Goal: Subscribe to service/newsletter

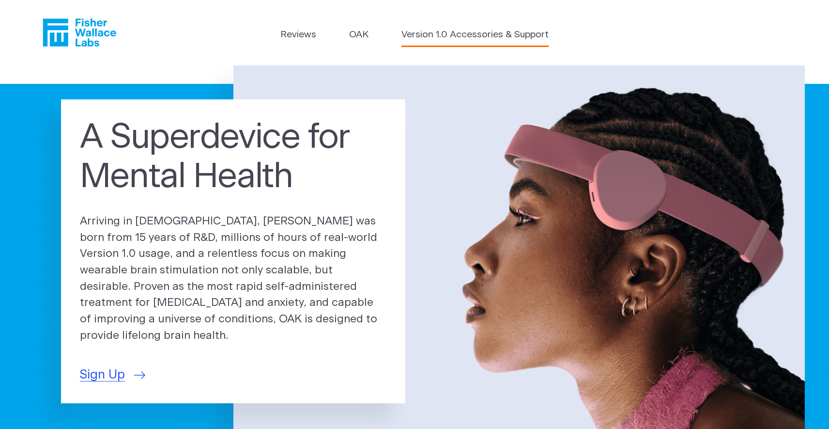
click at [470, 39] on link "Version 1.0 Accessories & Support" at bounding box center [474, 35] width 147 height 14
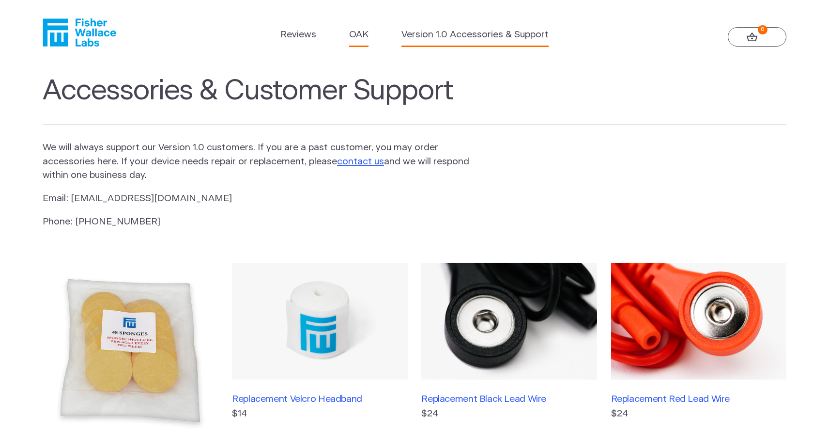
click at [358, 31] on link "OAK" at bounding box center [358, 35] width 19 height 14
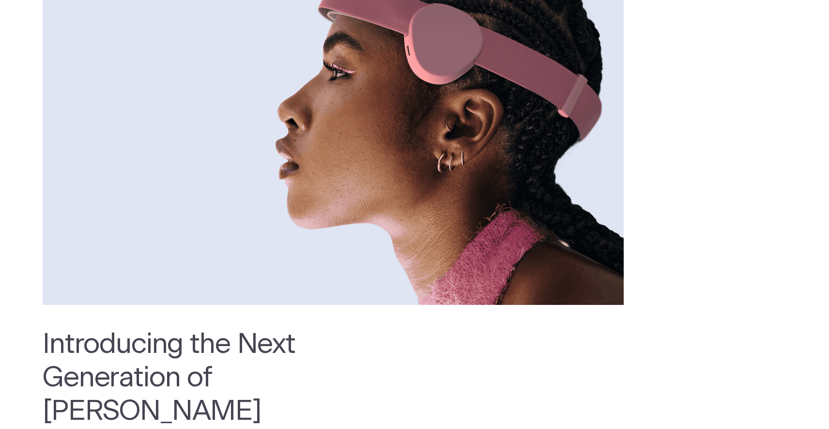
click at [360, 98] on img at bounding box center [333, 110] width 581 height 387
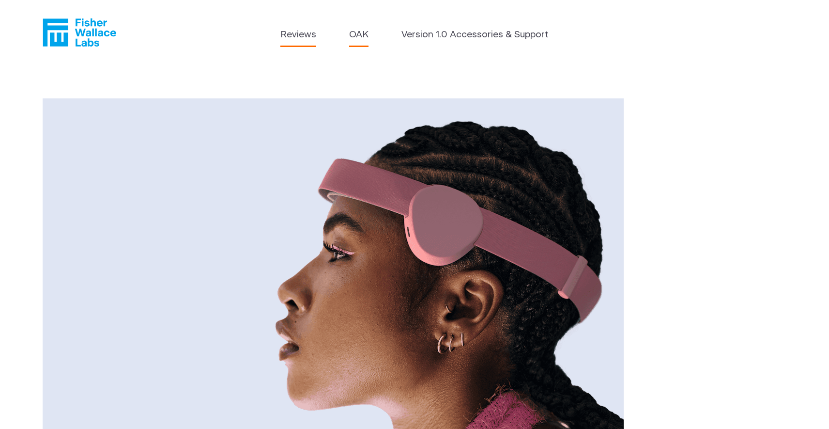
click at [310, 40] on link "Reviews" at bounding box center [298, 35] width 36 height 14
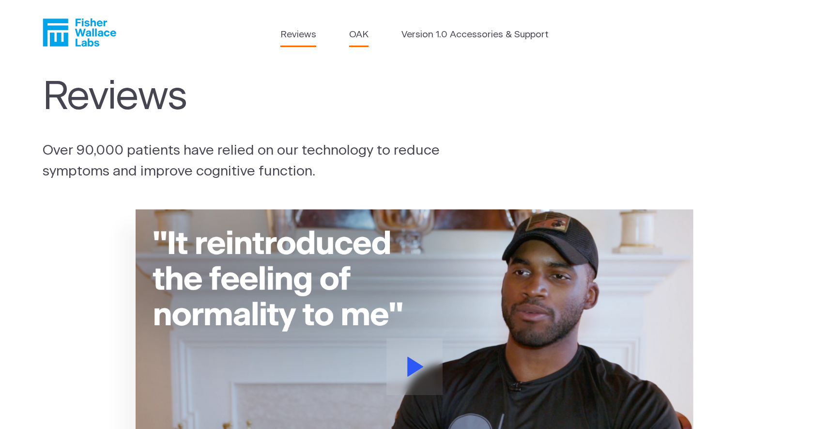
click at [362, 41] on link "OAK" at bounding box center [358, 35] width 19 height 14
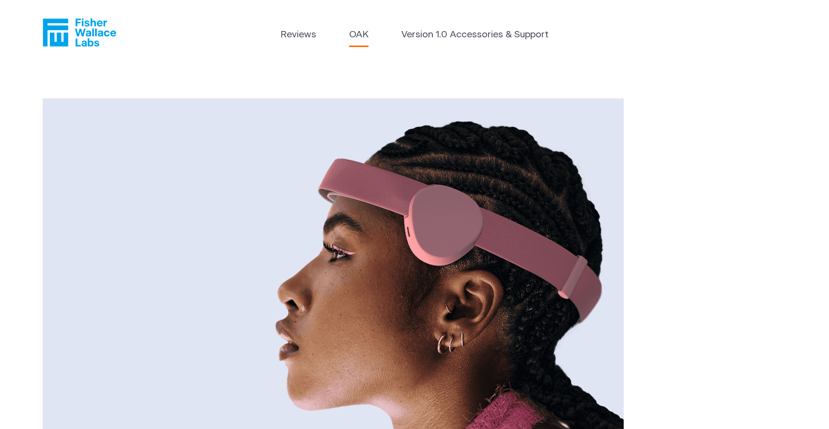
click at [421, 223] on img at bounding box center [333, 291] width 581 height 387
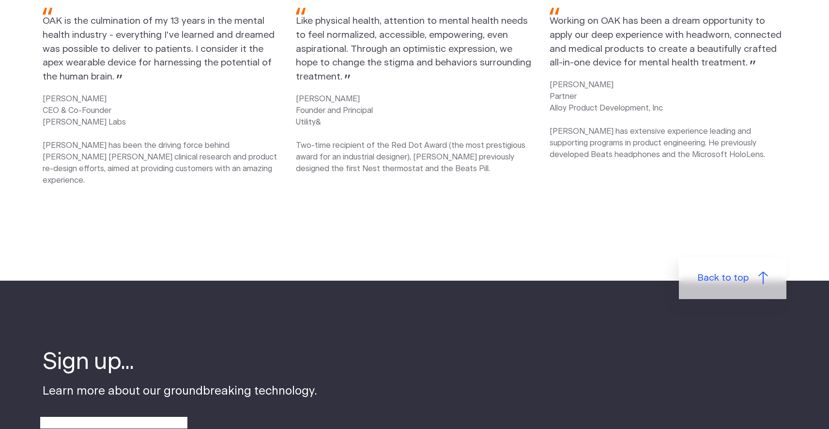
scroll to position [1459, 0]
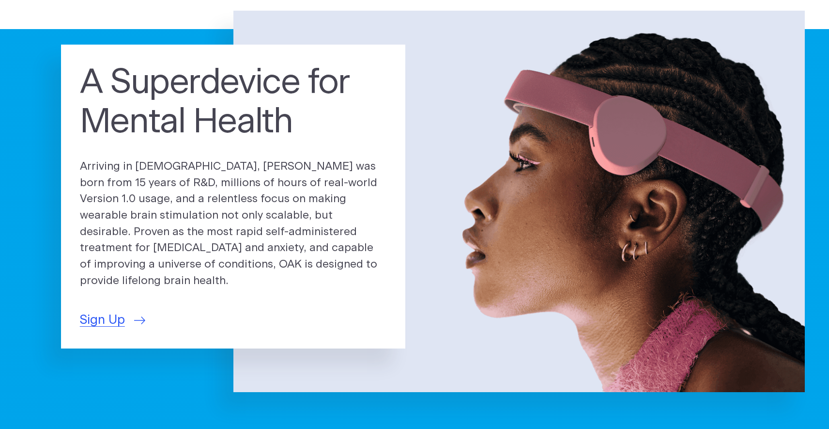
scroll to position [59, 0]
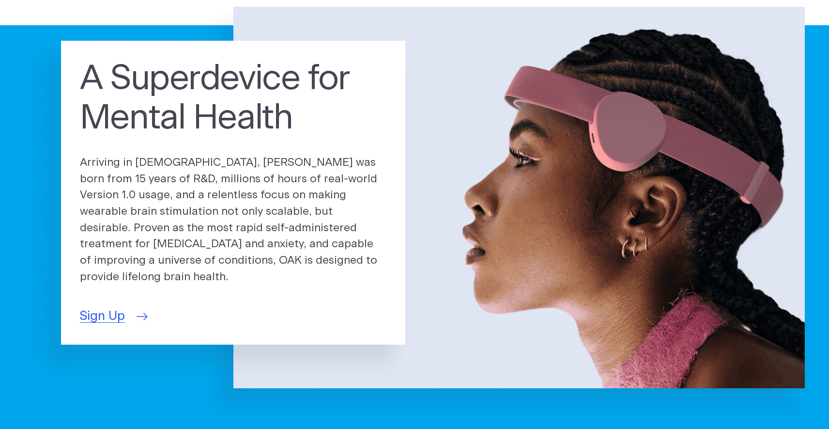
click at [103, 312] on span "Sign Up" at bounding box center [102, 315] width 45 height 19
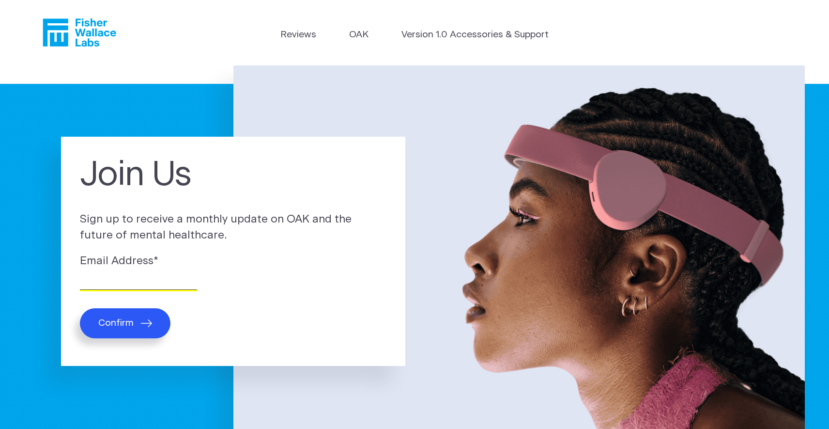
click at [125, 283] on input "Email Address *" at bounding box center [138, 282] width 117 height 15
type input "katelyntristan11@yahoo.com"
click at [133, 317] on button "Confirm" at bounding box center [125, 323] width 91 height 30
